Goal: Task Accomplishment & Management: Complete application form

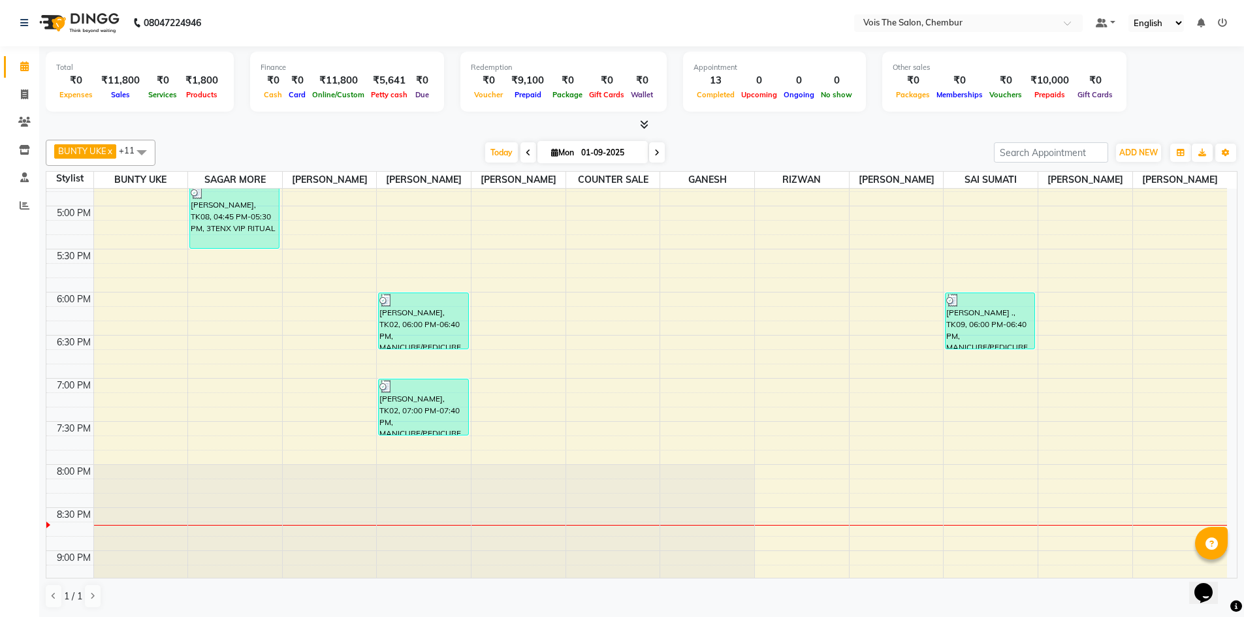
scroll to position [759, 0]
click at [131, 419] on div "8:00 AM 8:30 AM 9:00 AM 9:30 AM 10:00 AM 10:30 AM 11:00 AM 11:30 AM 12:00 PM 12…" at bounding box center [636, 76] width 1181 height 1292
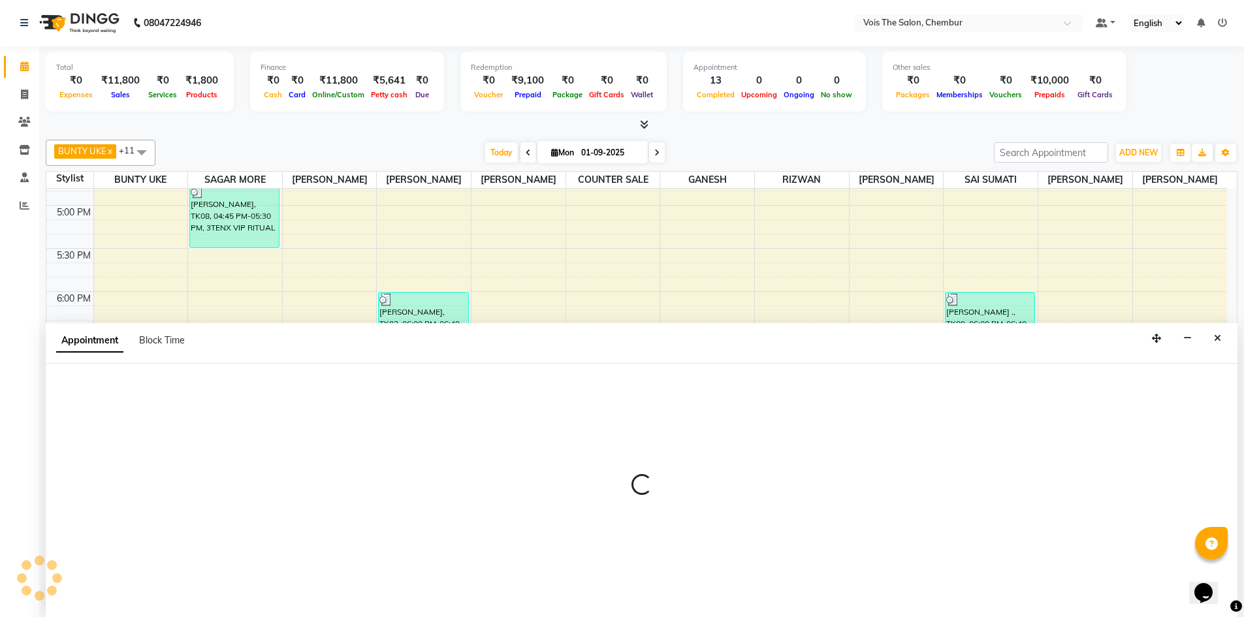
select select "79151"
select select "tentative"
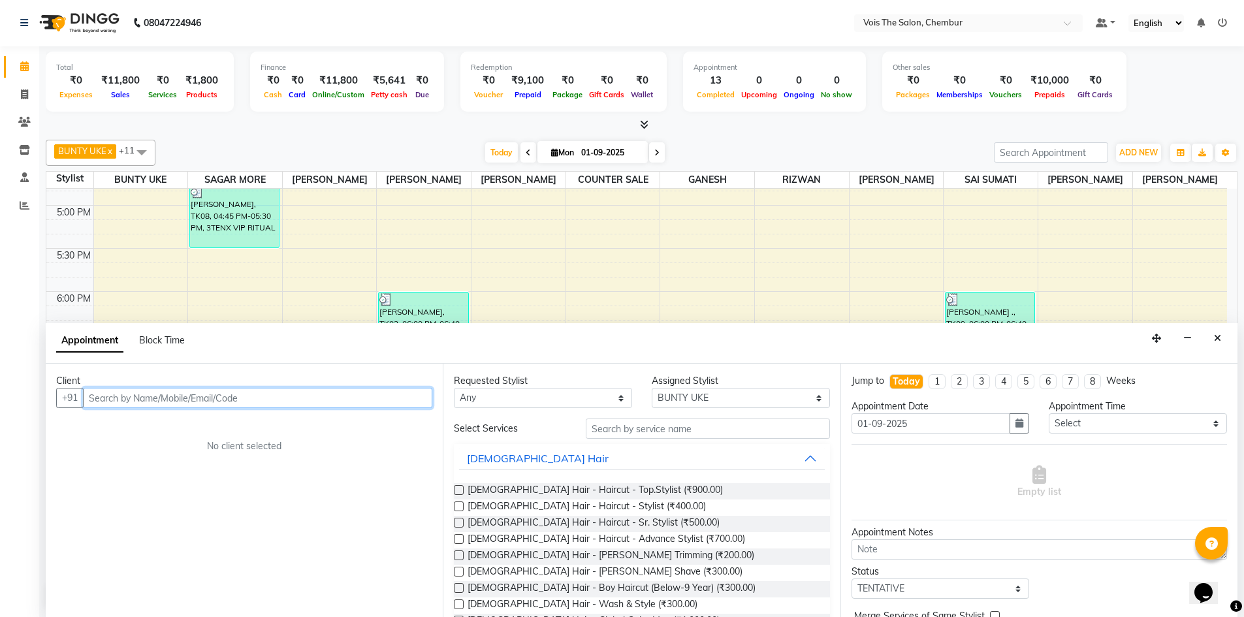
click at [142, 393] on input "text" at bounding box center [257, 398] width 349 height 20
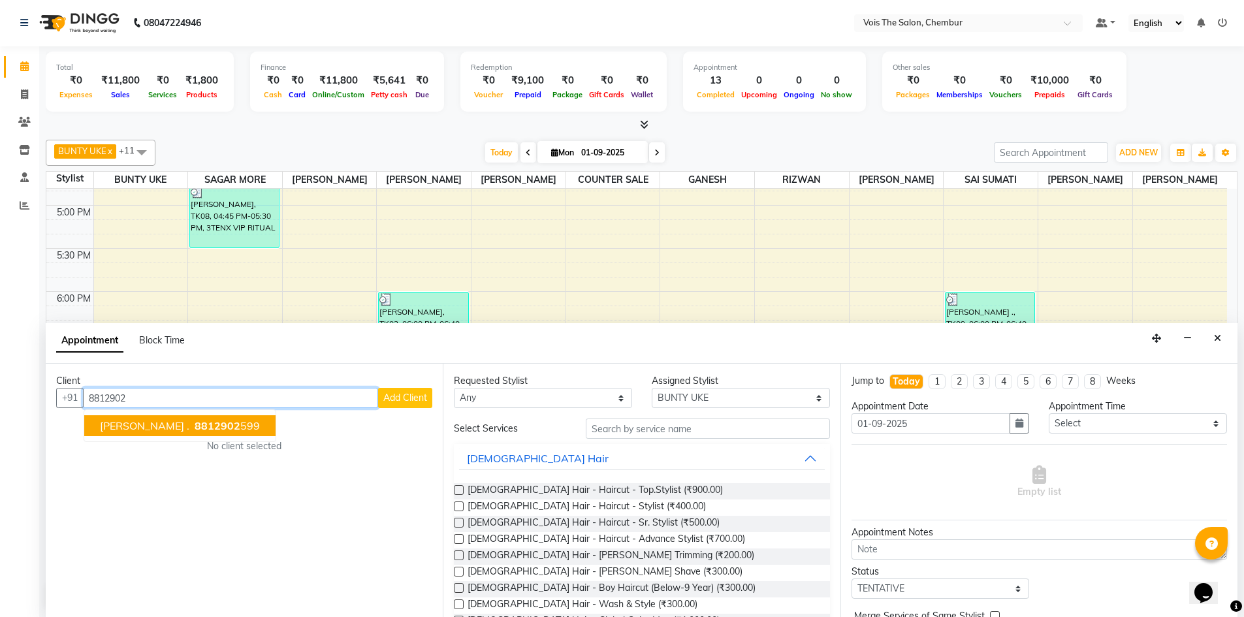
click at [195, 427] on span "8812902" at bounding box center [218, 425] width 46 height 13
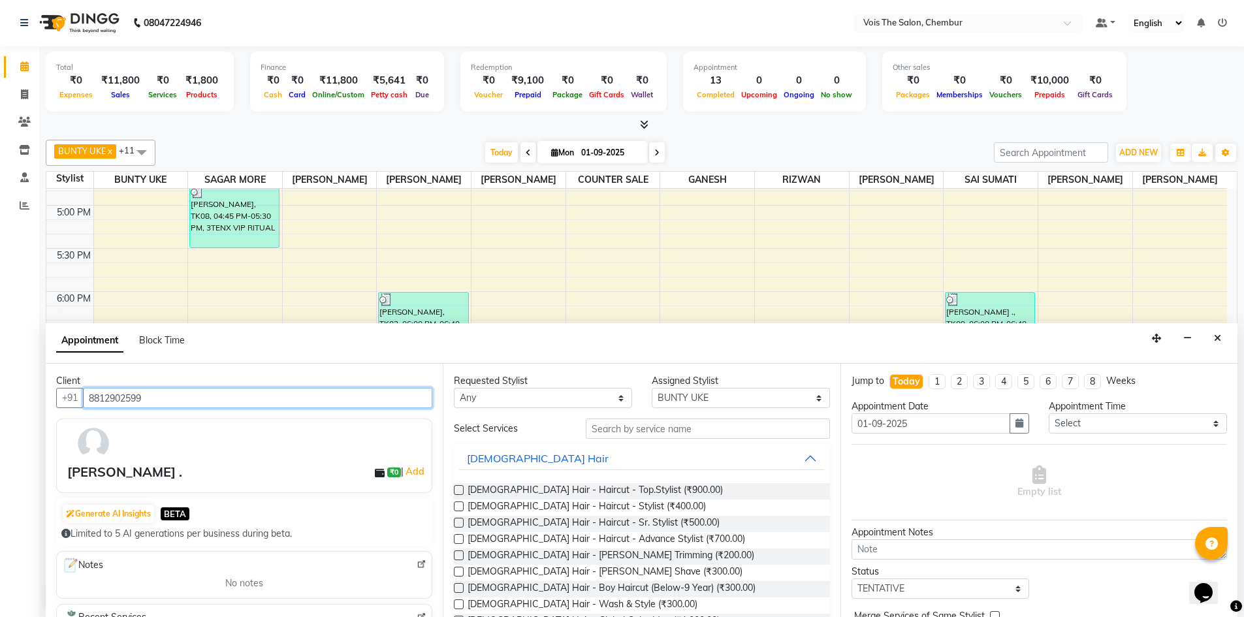
type input "8812902599"
click at [622, 429] on input "text" at bounding box center [708, 429] width 244 height 20
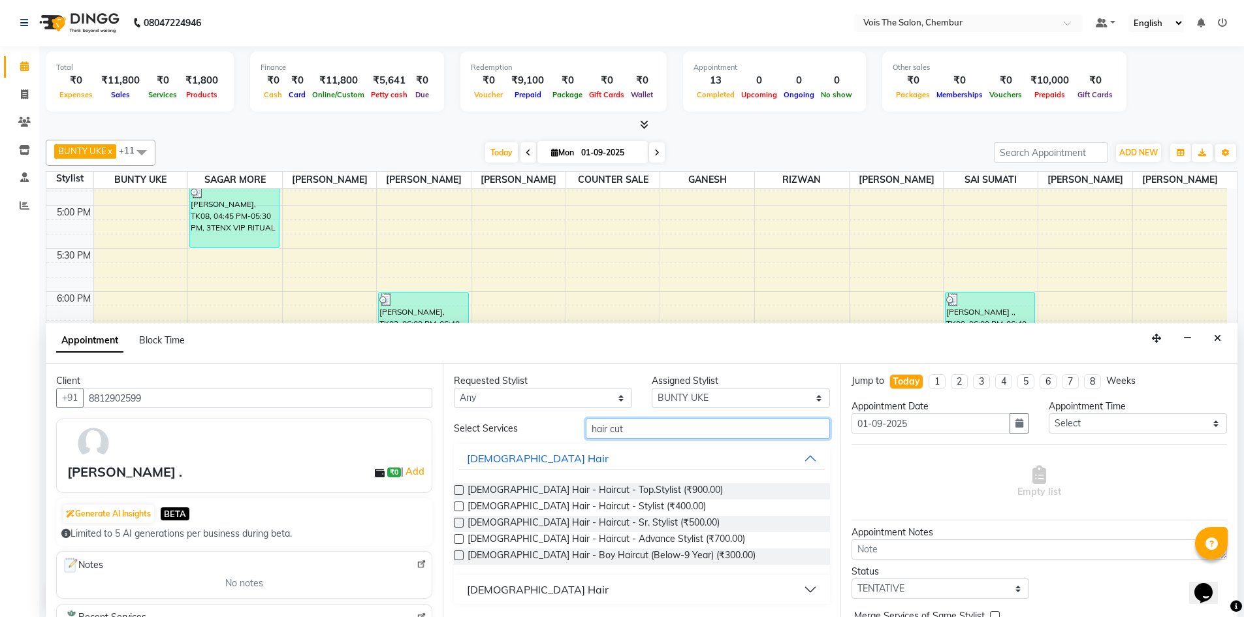
type input "hair cut"
click at [482, 592] on div "[DEMOGRAPHIC_DATA] Hair" at bounding box center [538, 590] width 142 height 16
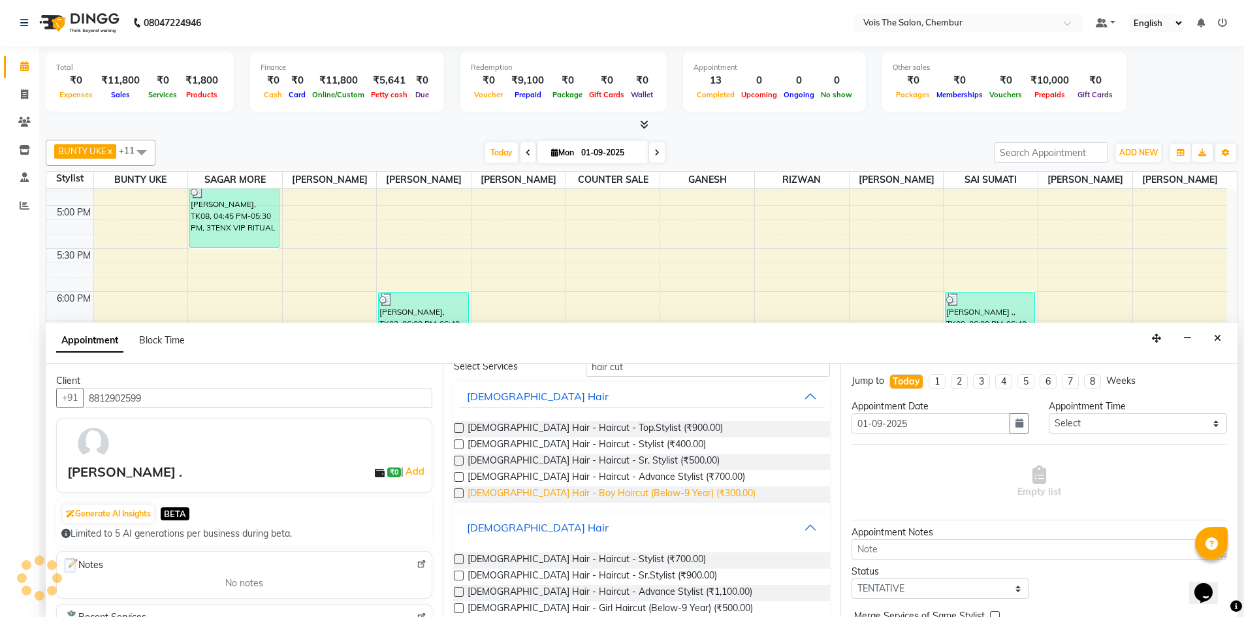
scroll to position [63, 0]
click at [460, 577] on label at bounding box center [459, 575] width 10 height 10
click at [460, 577] on input "checkbox" at bounding box center [458, 576] width 8 height 8
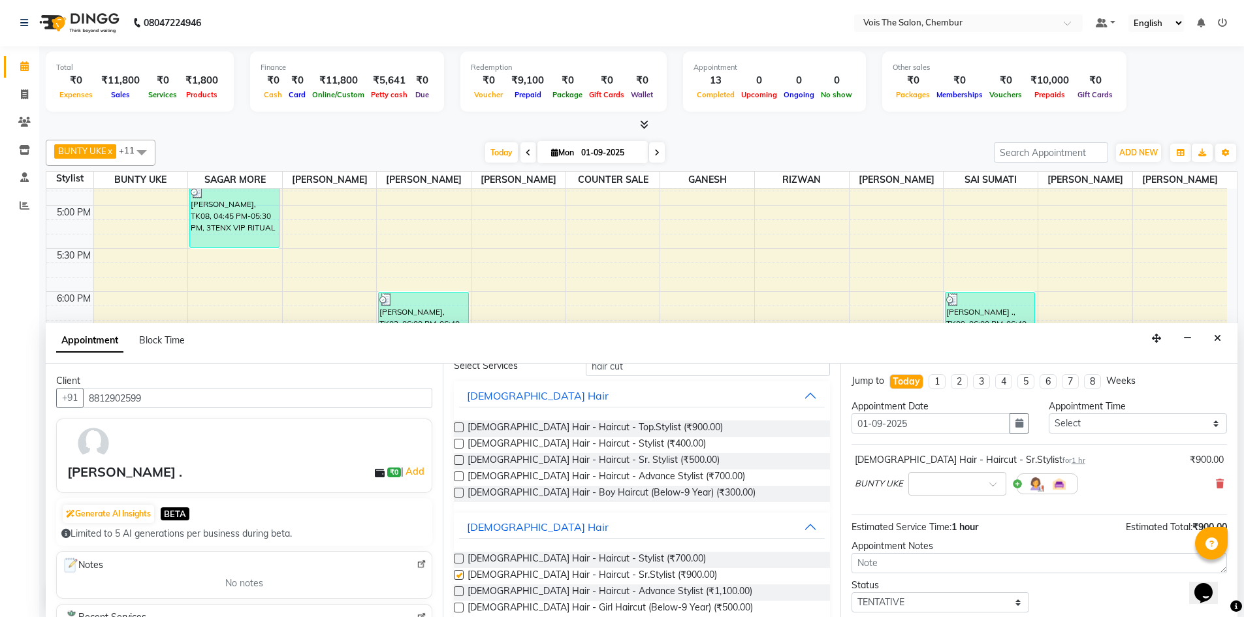
checkbox input "false"
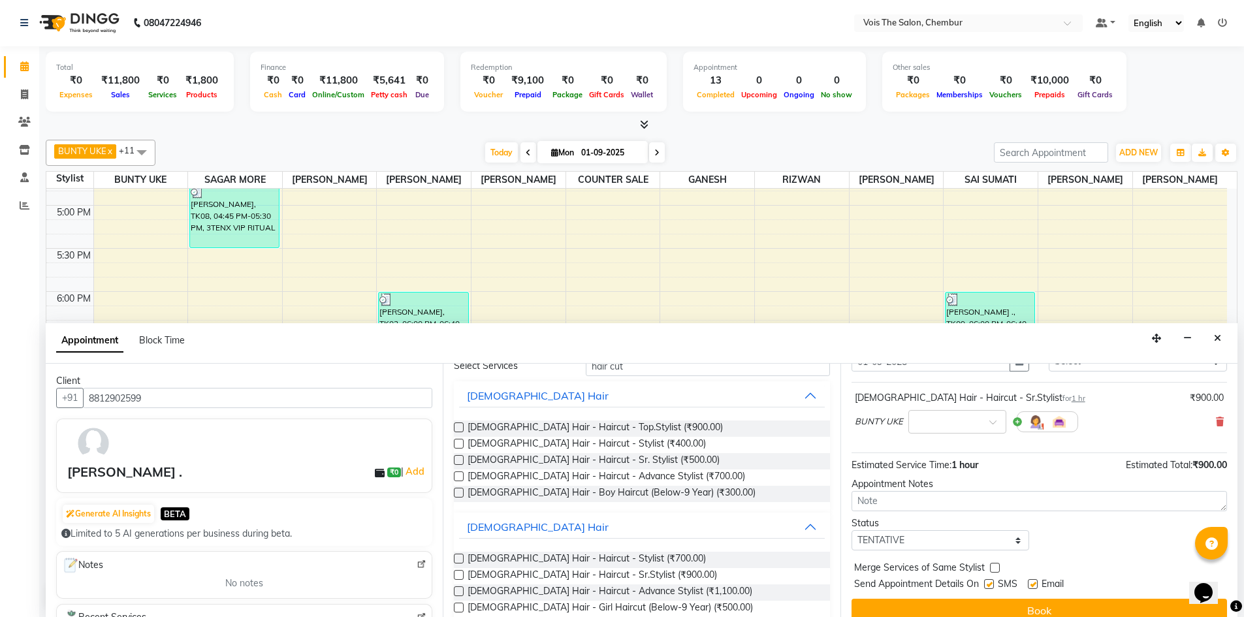
scroll to position [78, 0]
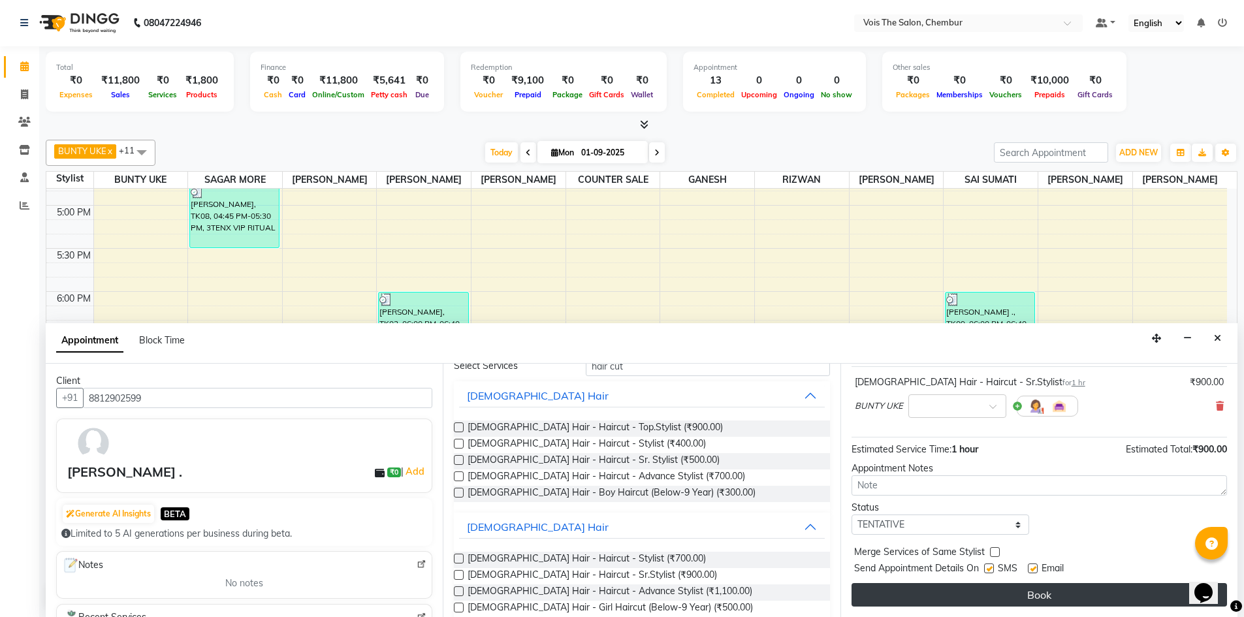
click at [954, 599] on button "Book" at bounding box center [1038, 595] width 375 height 24
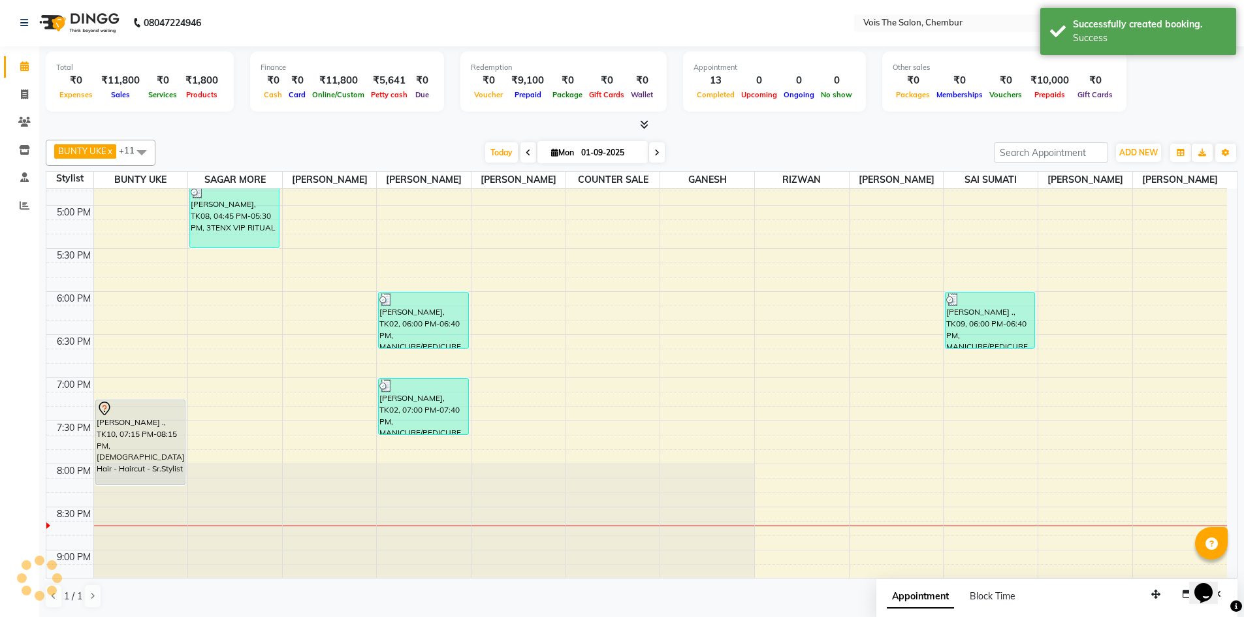
scroll to position [0, 0]
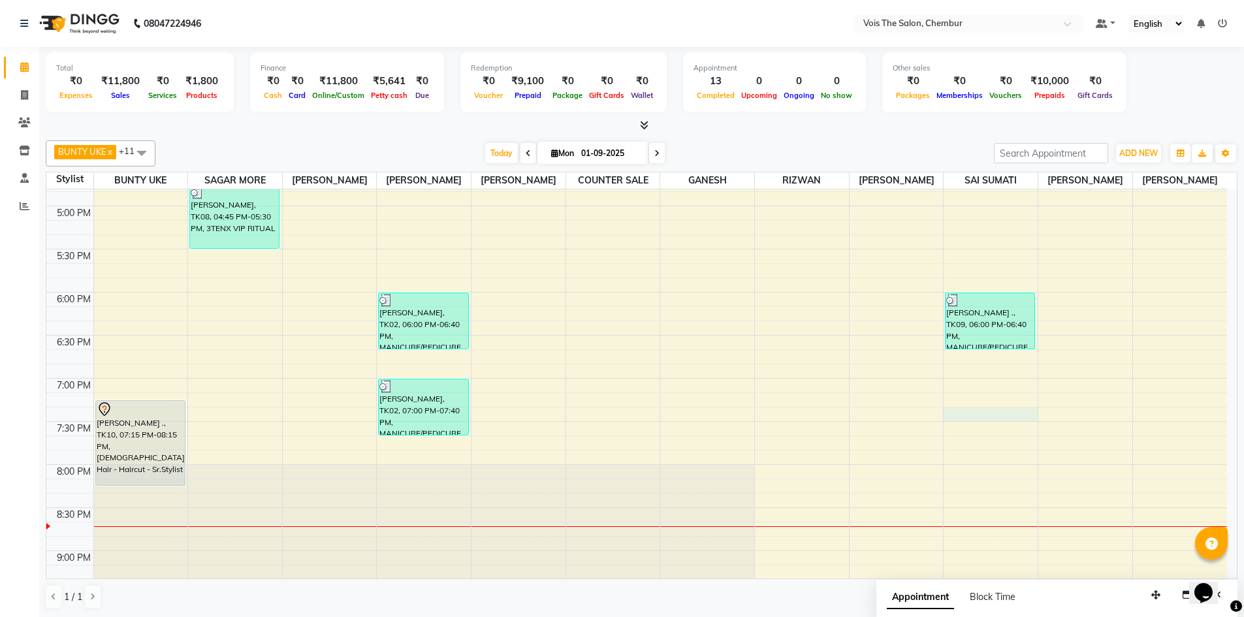
click at [955, 421] on div "8:00 AM 8:30 AM 9:00 AM 9:30 AM 10:00 AM 10:30 AM 11:00 AM 11:30 AM 12:00 PM 12…" at bounding box center [636, 77] width 1181 height 1292
select select "88616"
select select "tentative"
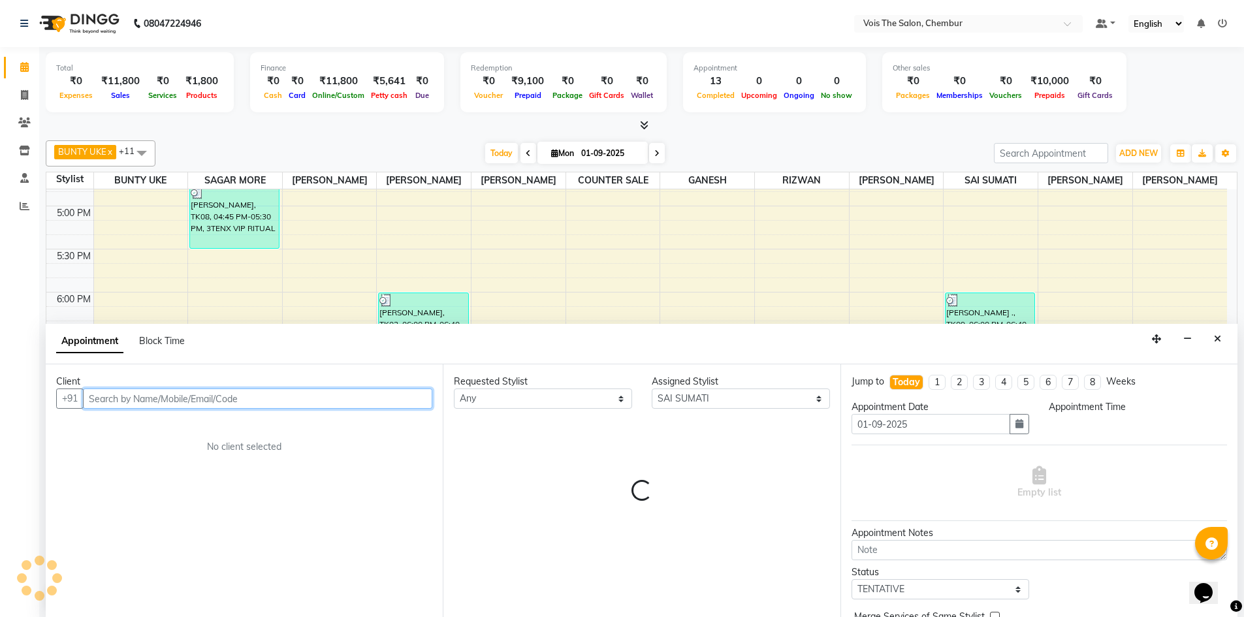
scroll to position [1, 0]
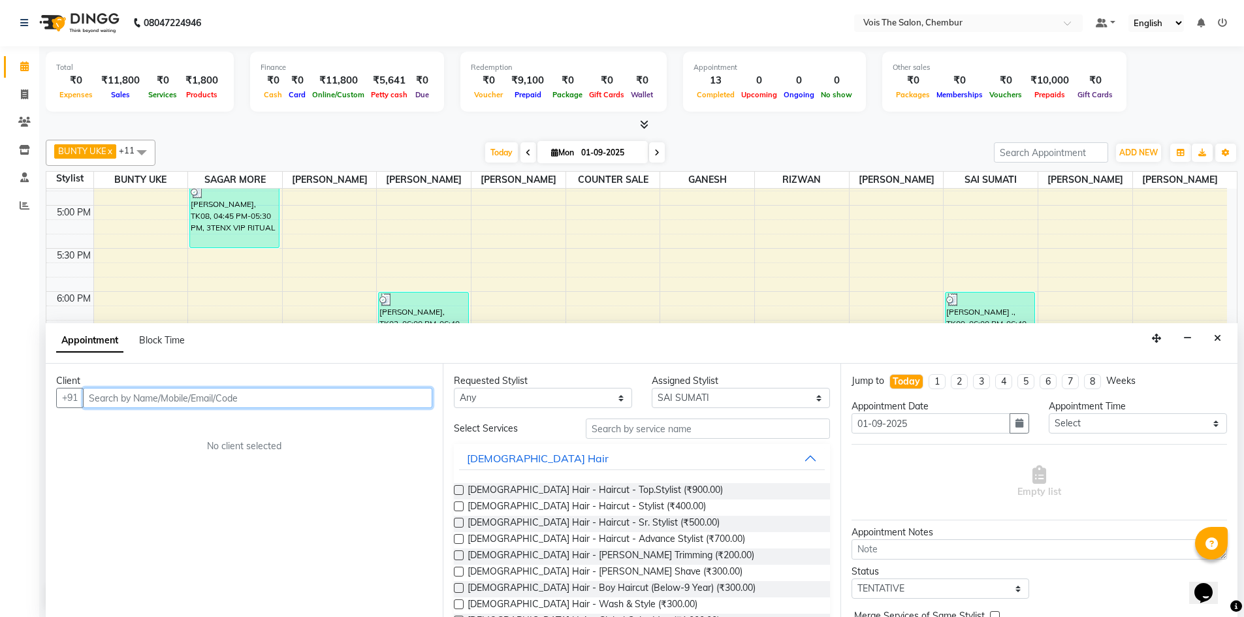
click at [233, 398] on input "text" at bounding box center [257, 398] width 349 height 20
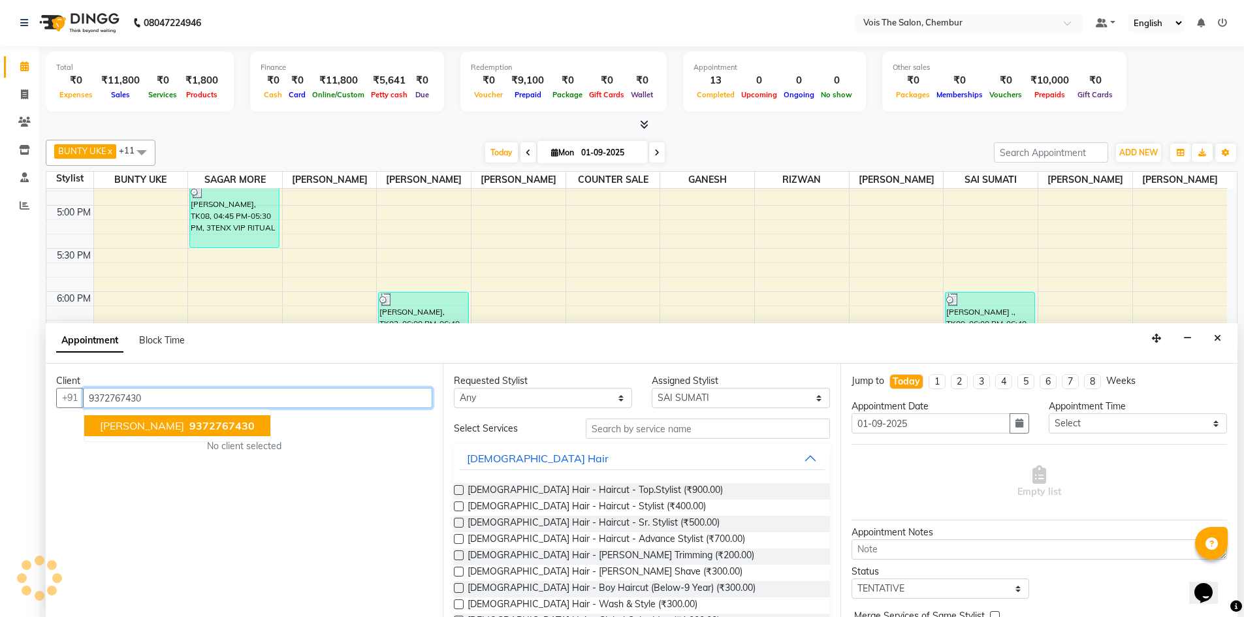
click at [189, 424] on span "9372767430" at bounding box center [221, 425] width 65 height 13
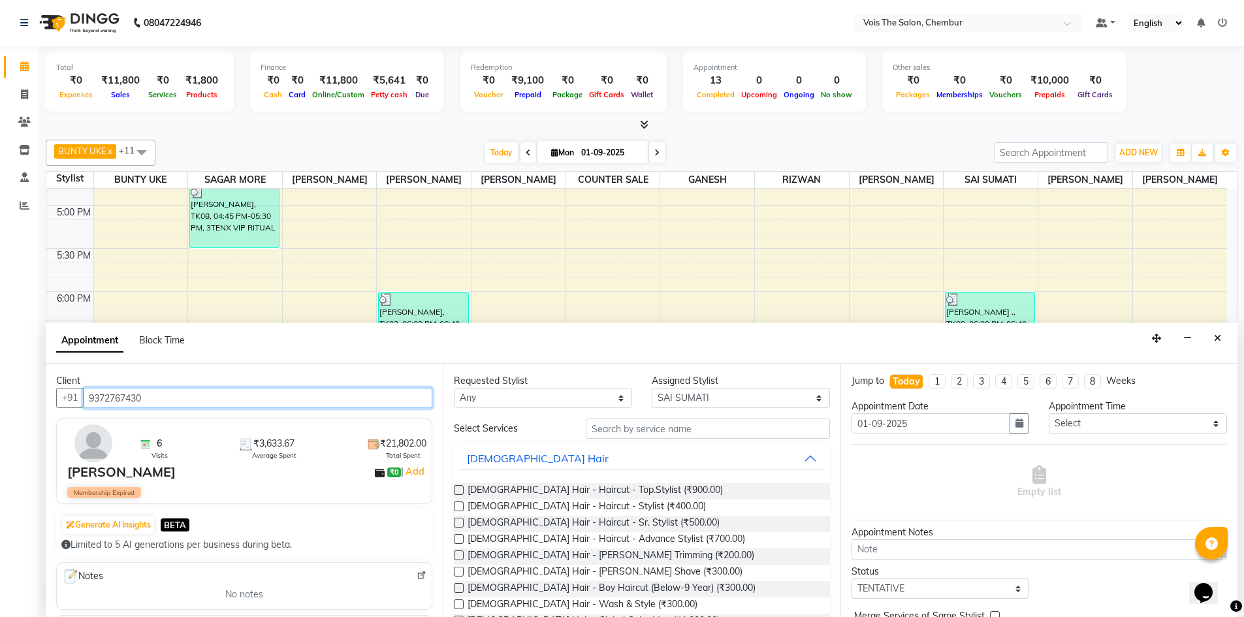
type input "9372767430"
click at [602, 430] on input "text" at bounding box center [708, 429] width 244 height 20
click at [782, 398] on select "Select admin BUNTY UKE COUNTER SALE GANESH [PERSON_NAME] [PERSON_NAME] [PERSON_…" at bounding box center [741, 398] width 178 height 20
select select "79152"
click at [652, 388] on select "Select admin BUNTY UKE COUNTER SALE GANESH [PERSON_NAME] [PERSON_NAME] [PERSON_…" at bounding box center [741, 398] width 178 height 20
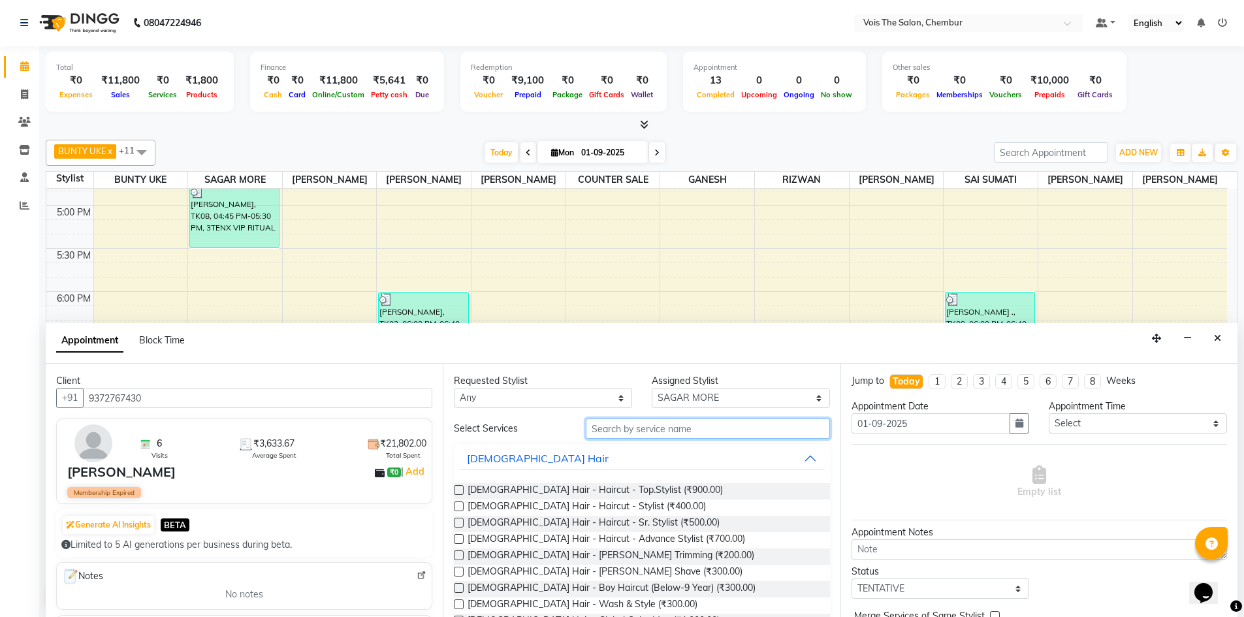
click at [616, 427] on input "text" at bounding box center [708, 429] width 244 height 20
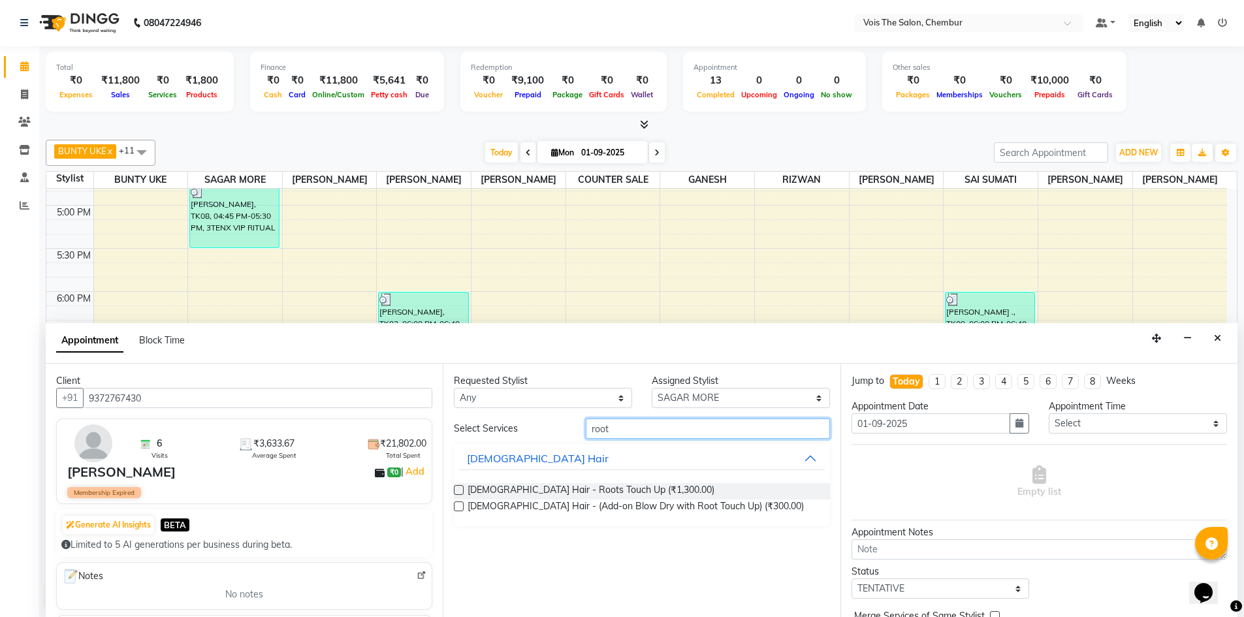
type input "root"
click at [461, 493] on label at bounding box center [459, 490] width 10 height 10
click at [461, 493] on input "checkbox" at bounding box center [458, 491] width 8 height 8
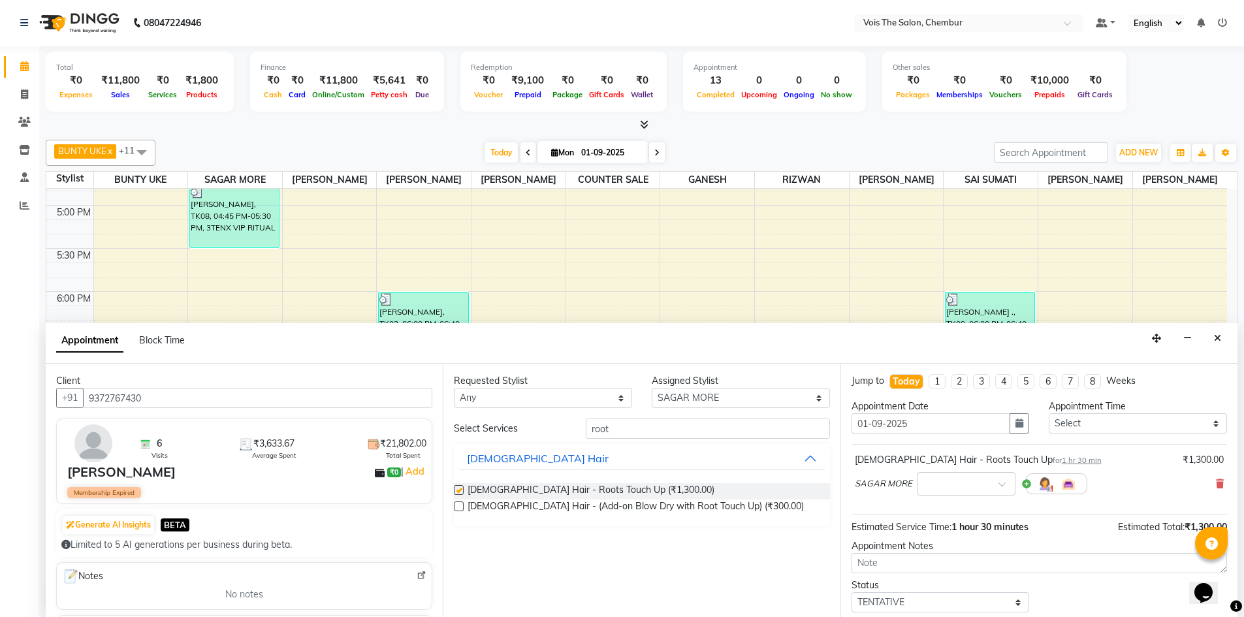
checkbox input "false"
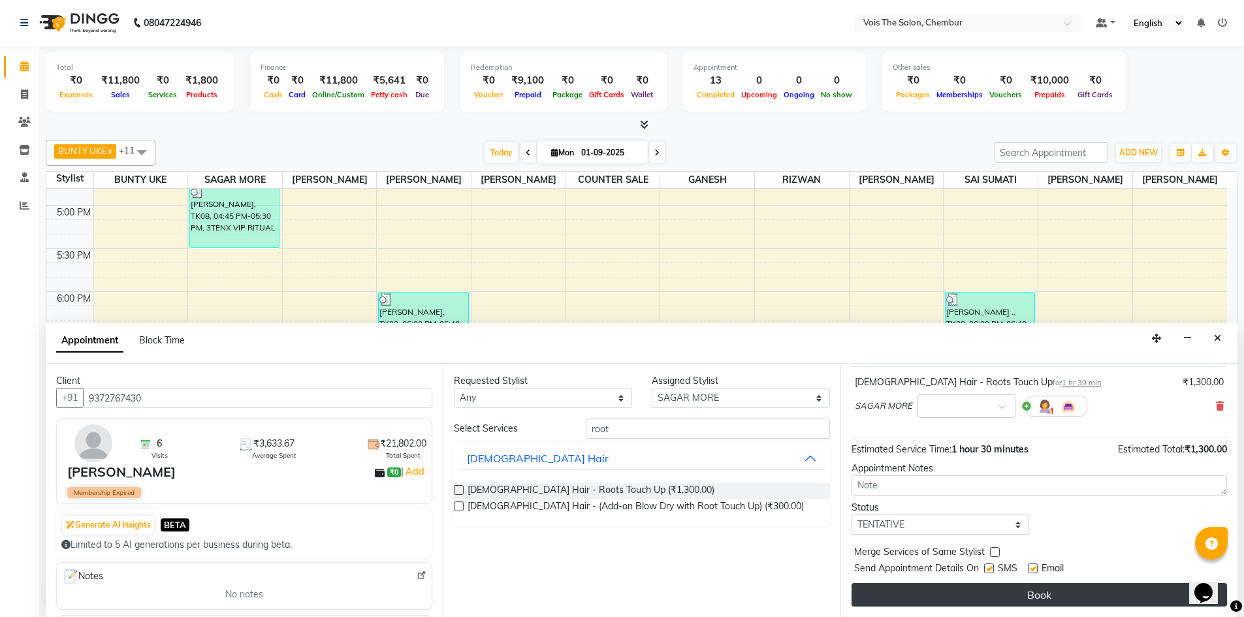
click at [912, 593] on button "Book" at bounding box center [1038, 595] width 375 height 24
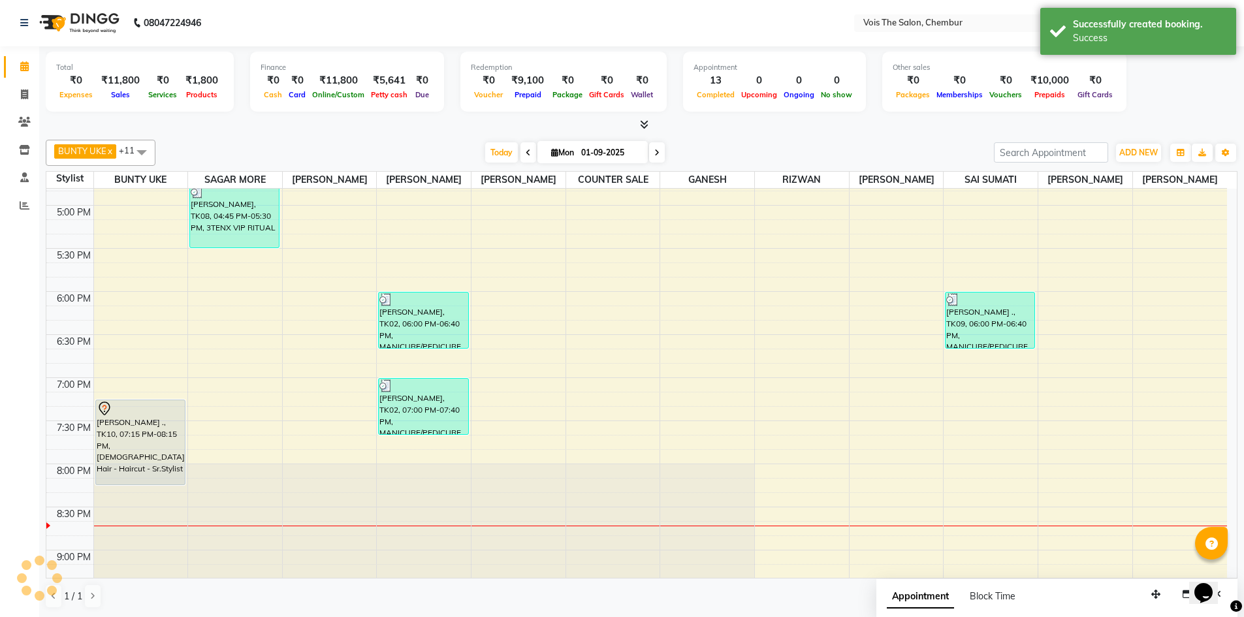
scroll to position [0, 0]
